Goal: Information Seeking & Learning: Check status

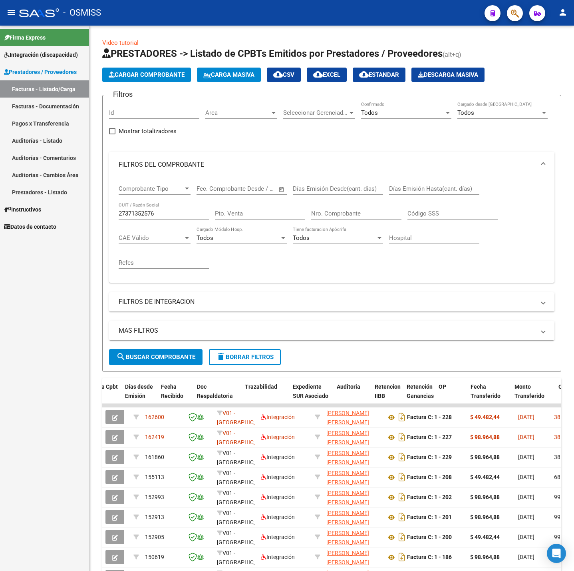
scroll to position [0, 429]
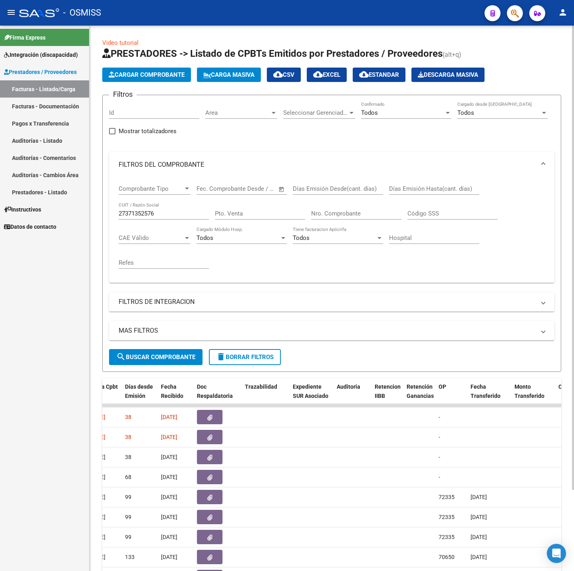
click at [164, 359] on span "search Buscar Comprobante" at bounding box center [155, 356] width 79 height 7
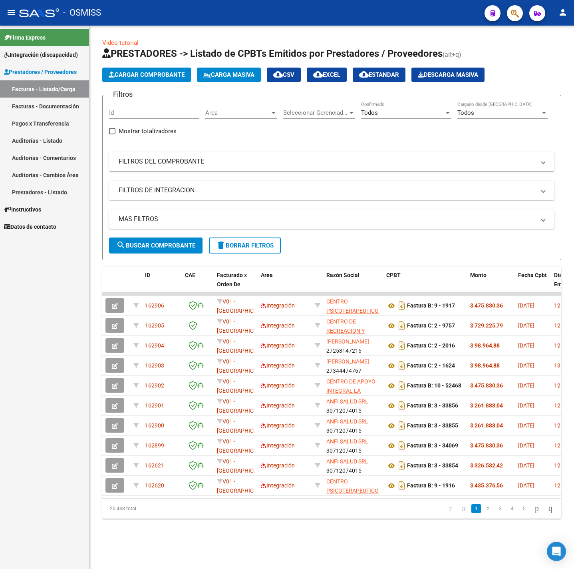
click at [234, 165] on mat-panel-title "FILTROS DEL COMPROBANTE" at bounding box center [327, 161] width 417 height 9
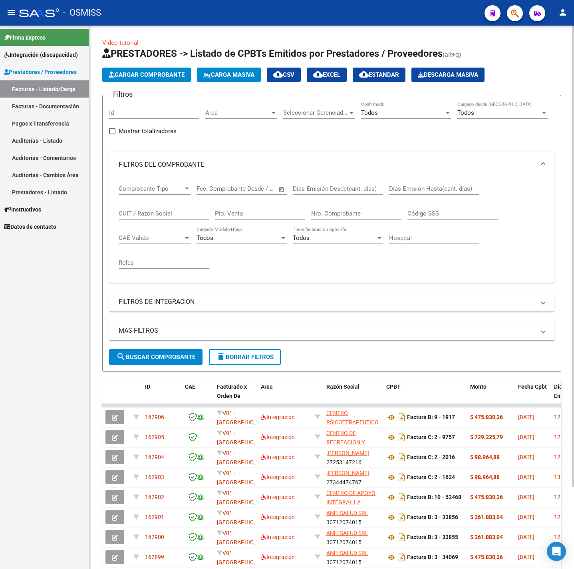
click at [171, 209] on div "CUIT / Razón Social" at bounding box center [164, 210] width 90 height 17
paste input "27369918600"
type input "27369918600"
click at [170, 354] on span "search Buscar Comprobante" at bounding box center [155, 356] width 79 height 7
